Goal: Obtain resource: Download file/media

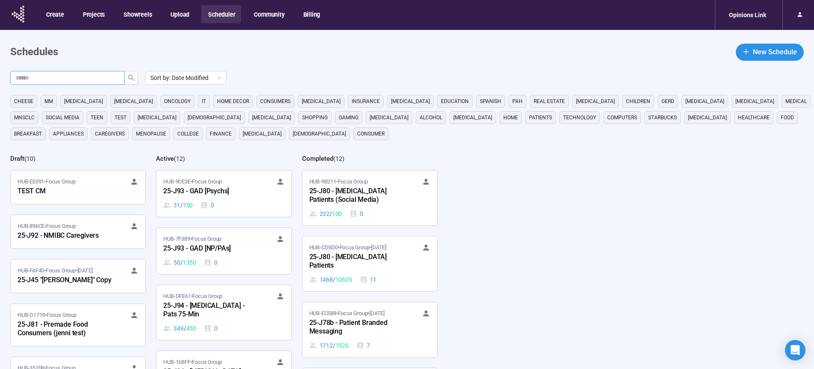
click at [110, 81] on input "text" at bounding box center [63, 77] width 97 height 9
type input "**"
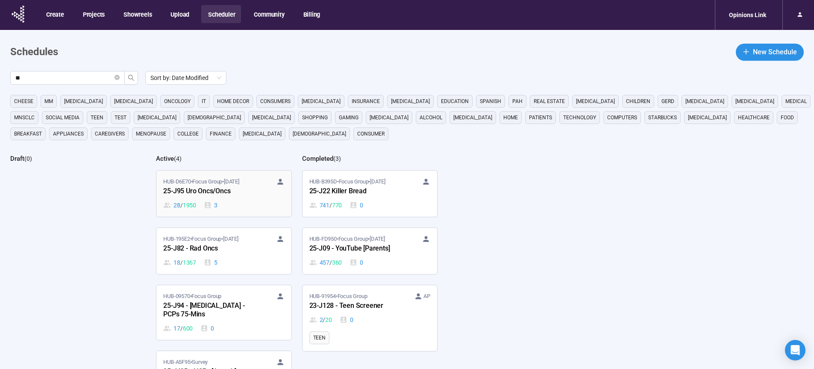
click at [210, 193] on div "25-J95 Uro Oncs/Oncs" at bounding box center [210, 191] width 94 height 11
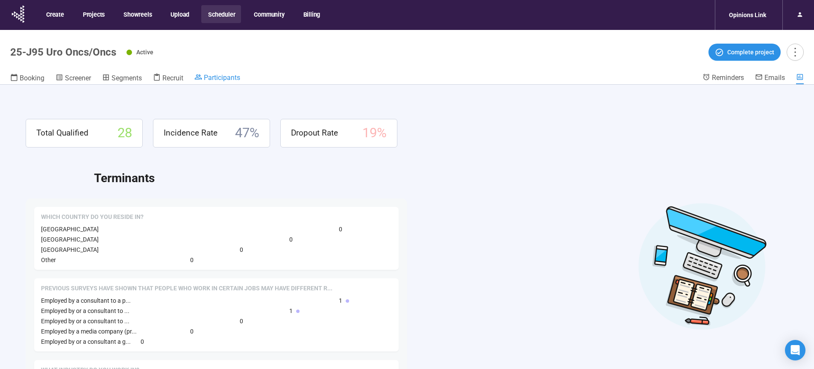
click at [220, 73] on div "Participants" at bounding box center [217, 77] width 46 height 9
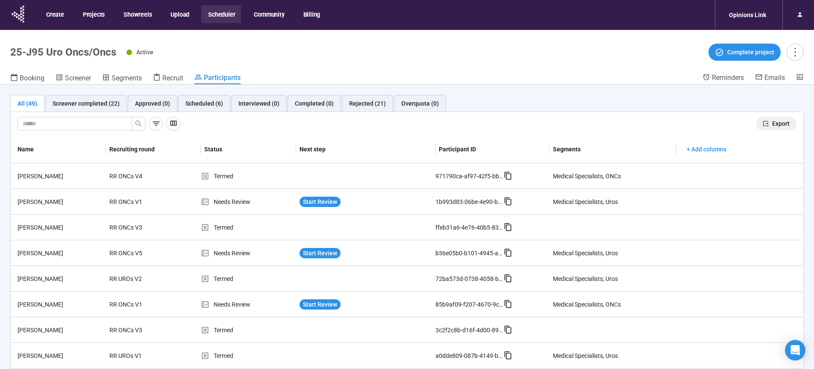
click at [772, 124] on span "Export" at bounding box center [781, 123] width 18 height 9
click at [222, 15] on button "Scheduler" at bounding box center [221, 14] width 40 height 18
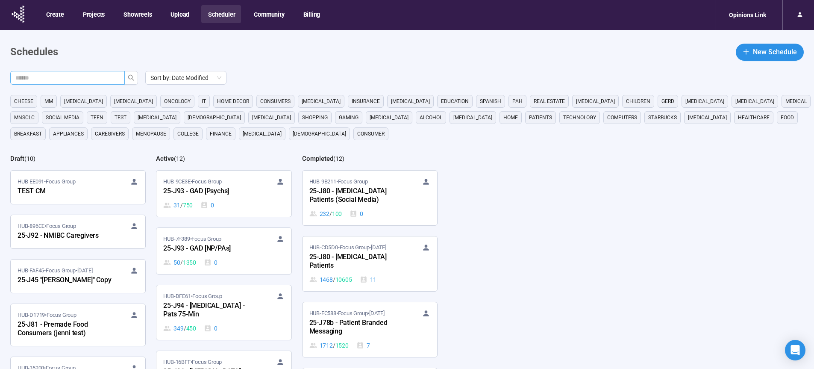
click at [112, 79] on input "text" at bounding box center [63, 77] width 97 height 9
type input "**"
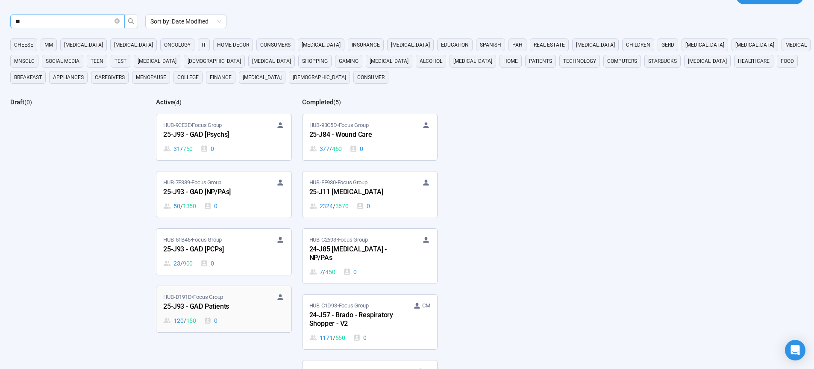
click at [215, 307] on div "25-J93 - GAD Patients" at bounding box center [210, 306] width 94 height 11
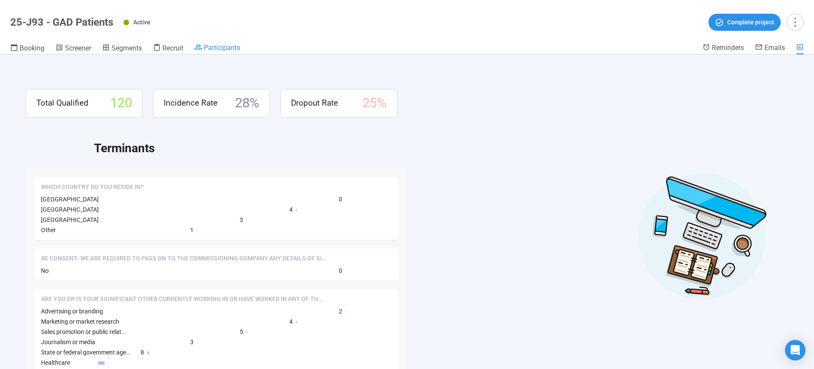
click at [223, 45] on span "Participants" at bounding box center [222, 48] width 36 height 8
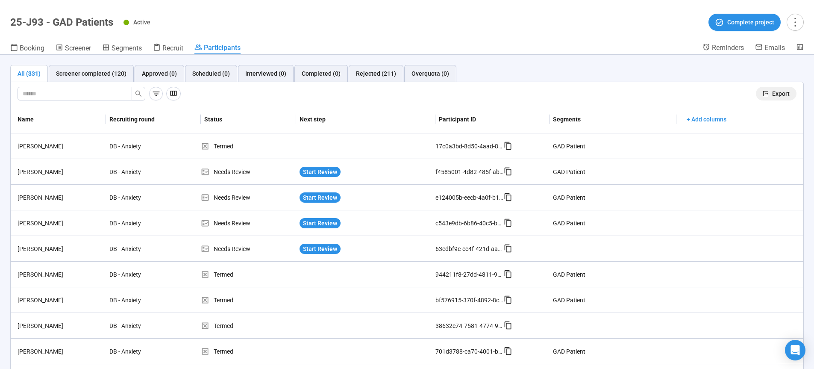
click at [772, 96] on span "Export" at bounding box center [781, 93] width 18 height 9
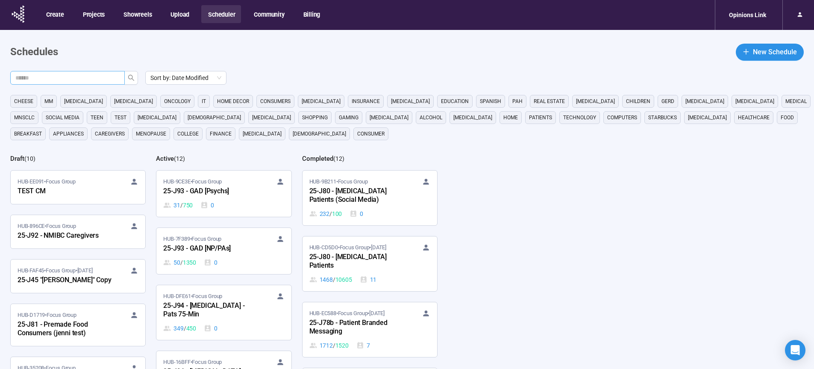
click at [63, 77] on input "text" at bounding box center [63, 77] width 97 height 9
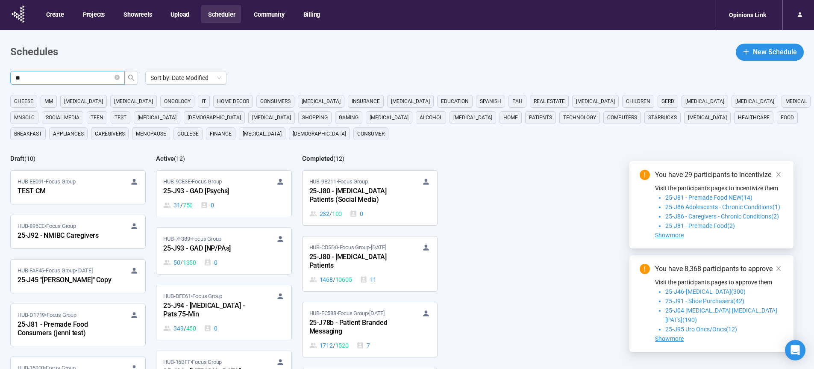
type input "**"
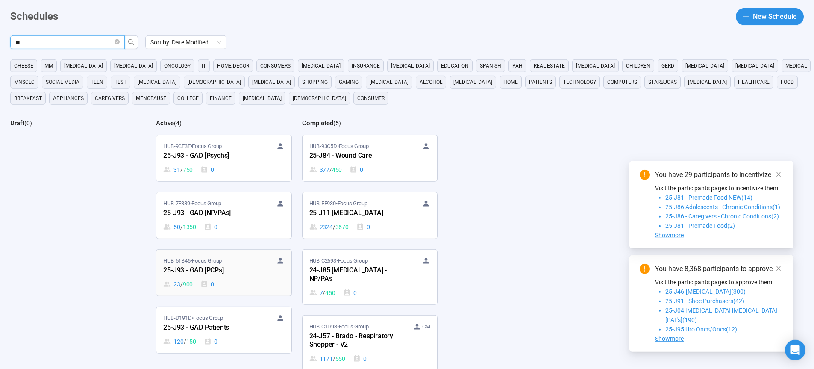
scroll to position [47, 0]
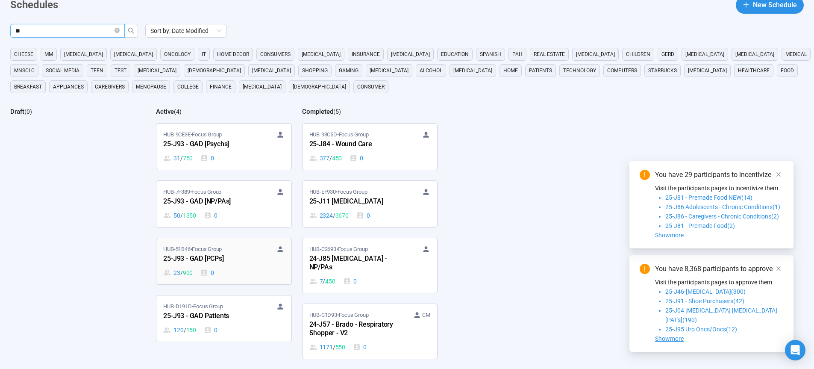
click at [205, 256] on div "25-J93 - GAD [PCPs]" at bounding box center [210, 258] width 94 height 11
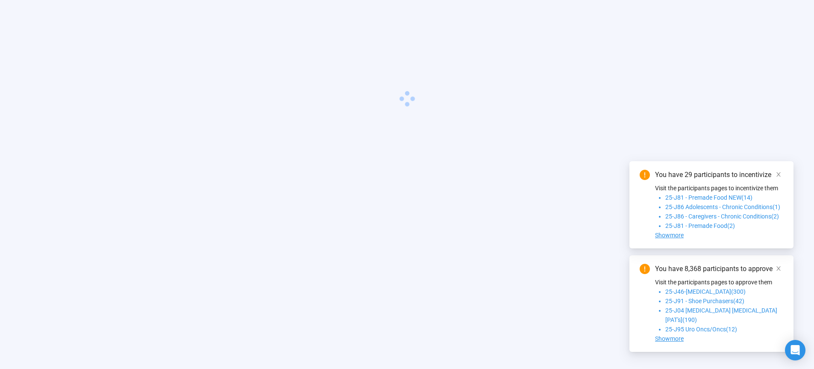
scroll to position [30, 0]
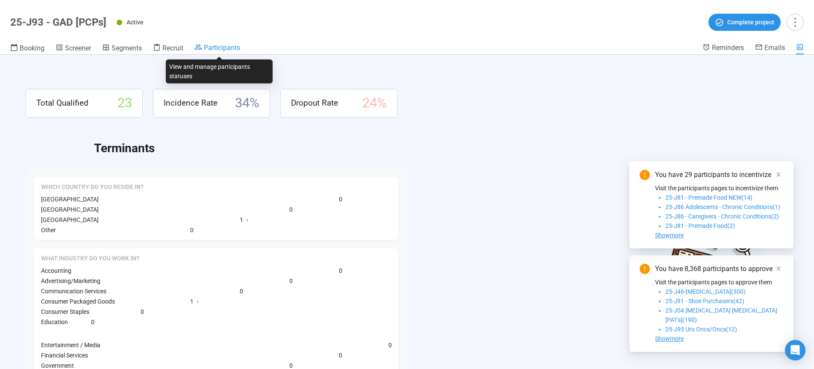
click at [225, 48] on span "Participants" at bounding box center [222, 48] width 36 height 8
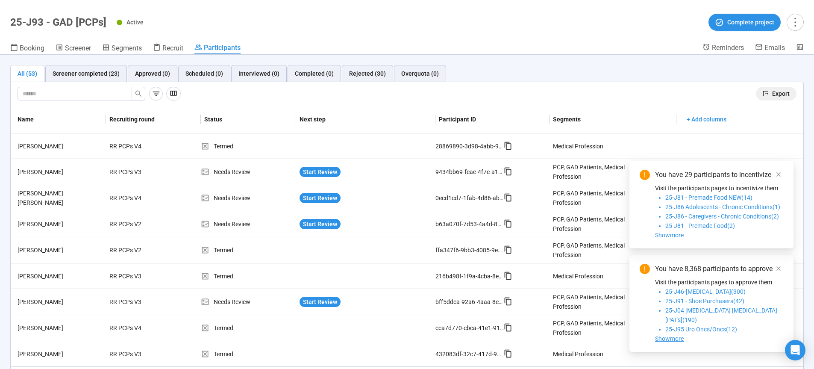
click at [774, 93] on span "Export" at bounding box center [781, 93] width 18 height 9
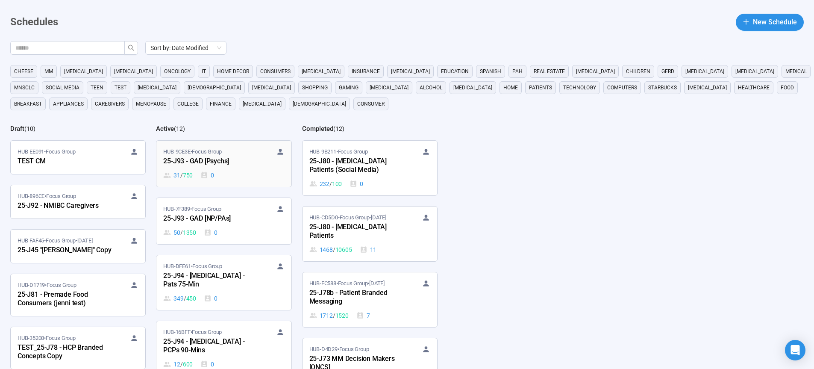
click at [213, 163] on div "25-J93 - GAD [Psychs]" at bounding box center [210, 161] width 94 height 11
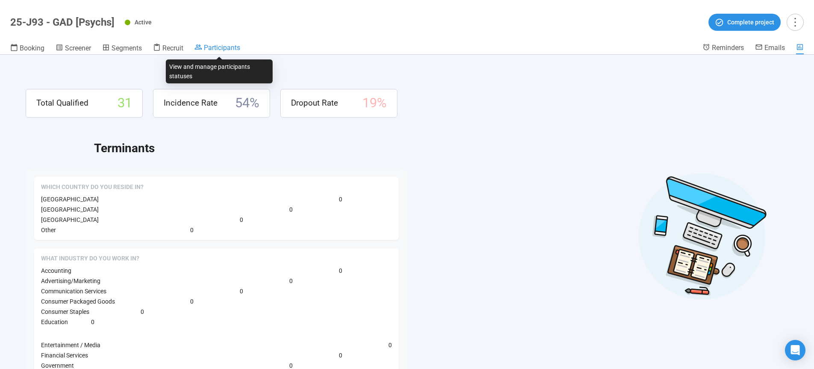
click at [235, 47] on span "Participants" at bounding box center [222, 48] width 36 height 8
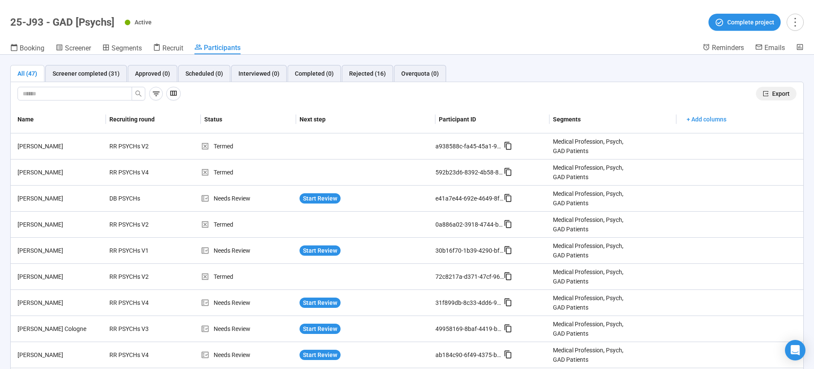
click at [775, 93] on span "Export" at bounding box center [781, 93] width 18 height 9
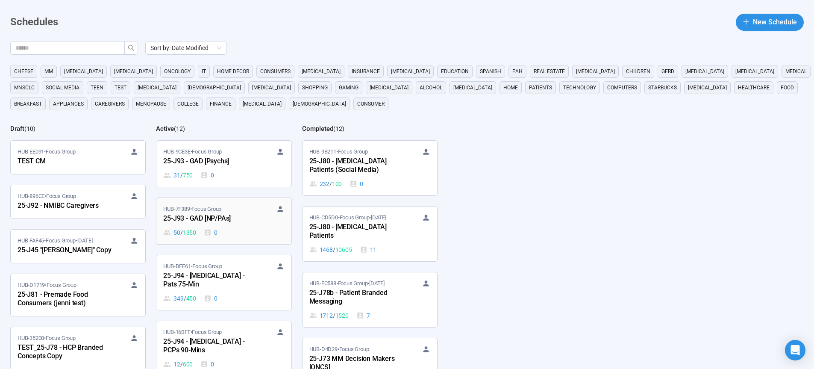
click at [212, 218] on div "25-J93 - GAD [NP/PAs]" at bounding box center [210, 218] width 94 height 11
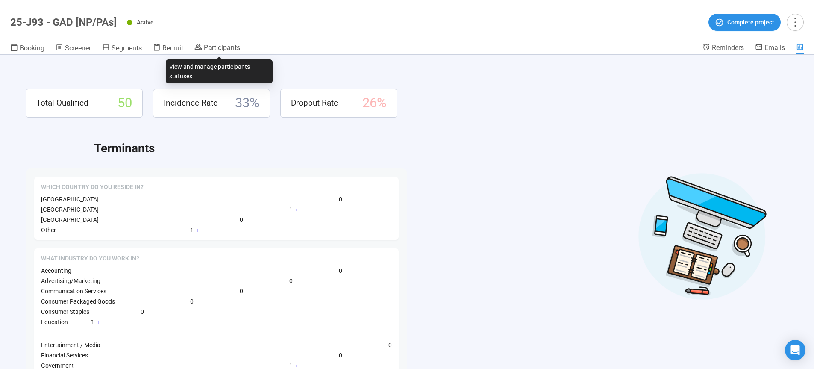
click at [211, 42] on header "25-J93 - GAD [NP/PAs] Active Complete project Booking Screener Segments Recruit…" at bounding box center [407, 27] width 814 height 55
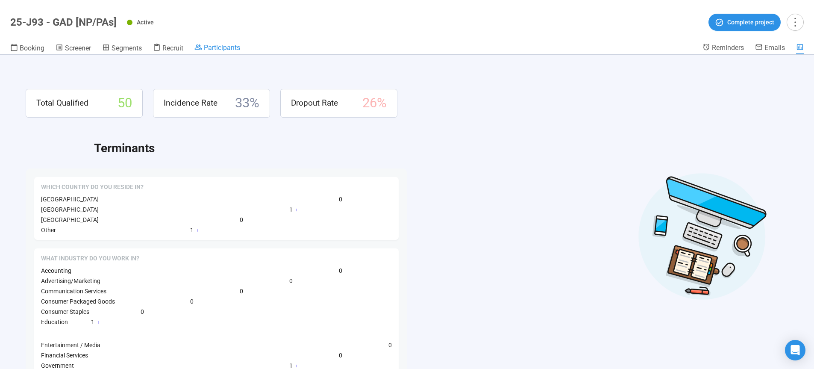
click at [211, 45] on span "Participants" at bounding box center [222, 48] width 36 height 8
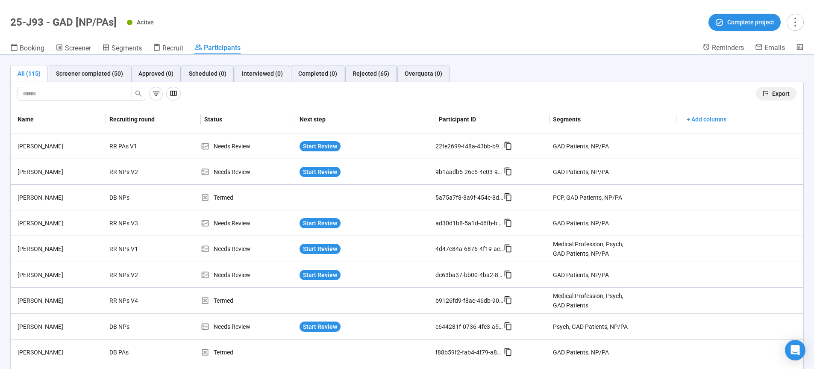
click at [779, 96] on span "Export" at bounding box center [781, 93] width 18 height 9
